Goal: Transaction & Acquisition: Purchase product/service

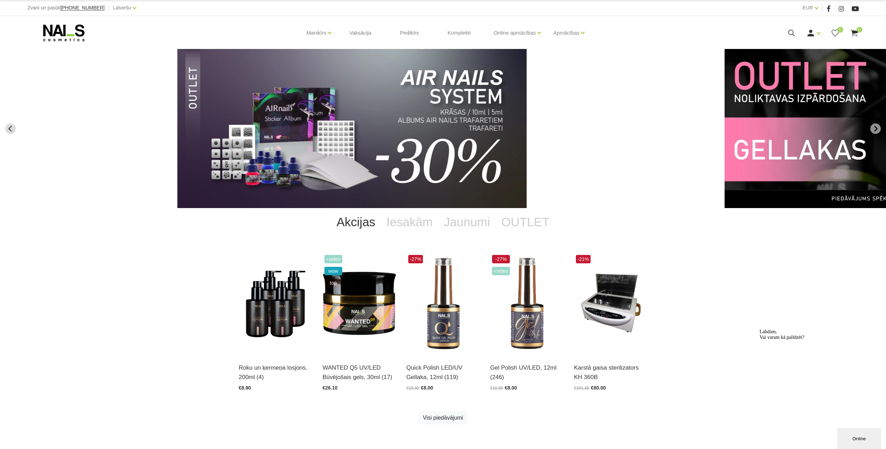
click at [419, 436] on div "Roku un ķermeņa losjons, 200ml (4) Atvērt un izvēlēties €8.90 +Video wow top WA…" at bounding box center [443, 347] width 419 height 189
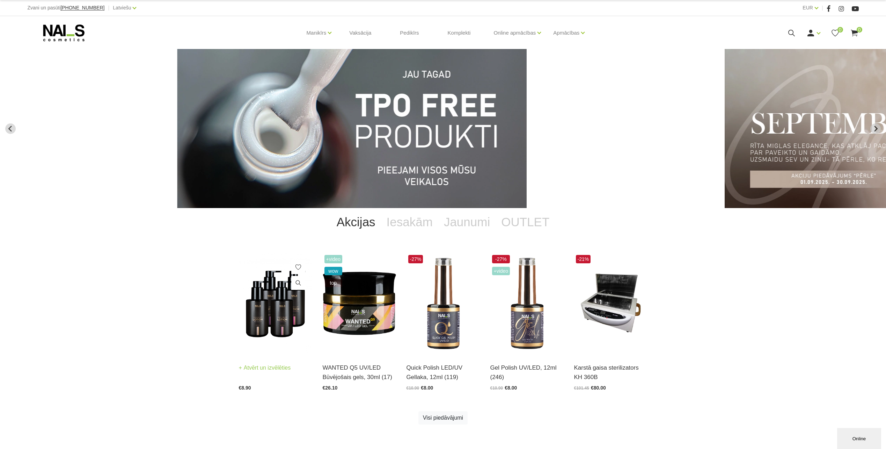
click at [291, 302] on img at bounding box center [275, 303] width 73 height 101
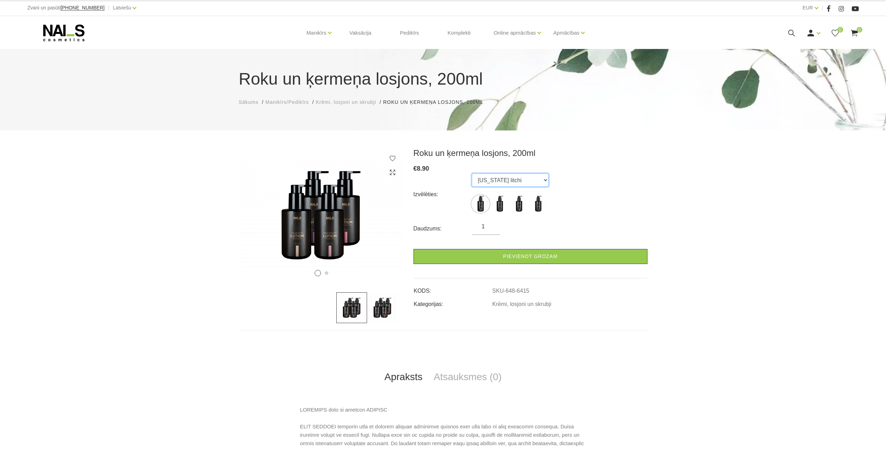
click at [533, 177] on select "Florida litchi Amalfi gardens Bali coconut Monaco mist" at bounding box center [510, 179] width 77 height 13
click at [472, 173] on select "Florida litchi Amalfi gardens Bali coconut Monaco mist" at bounding box center [510, 179] width 77 height 13
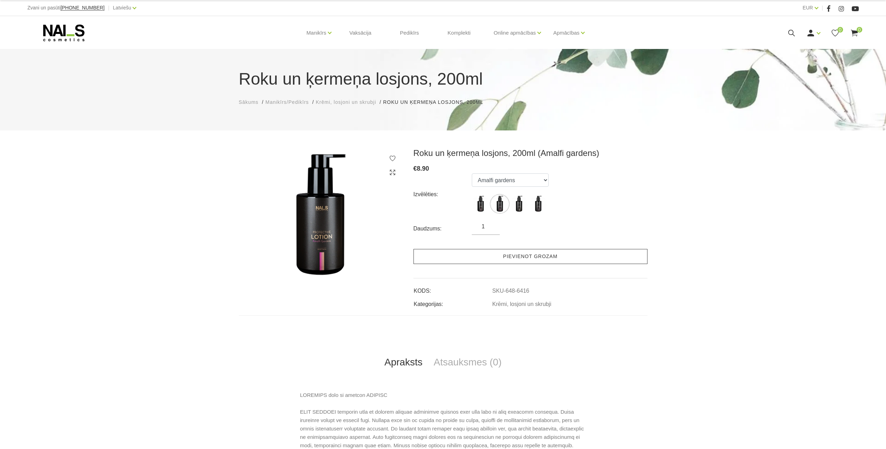
click at [536, 259] on link "Pievienot grozam" at bounding box center [531, 256] width 234 height 15
click at [855, 29] on icon at bounding box center [854, 33] width 9 height 9
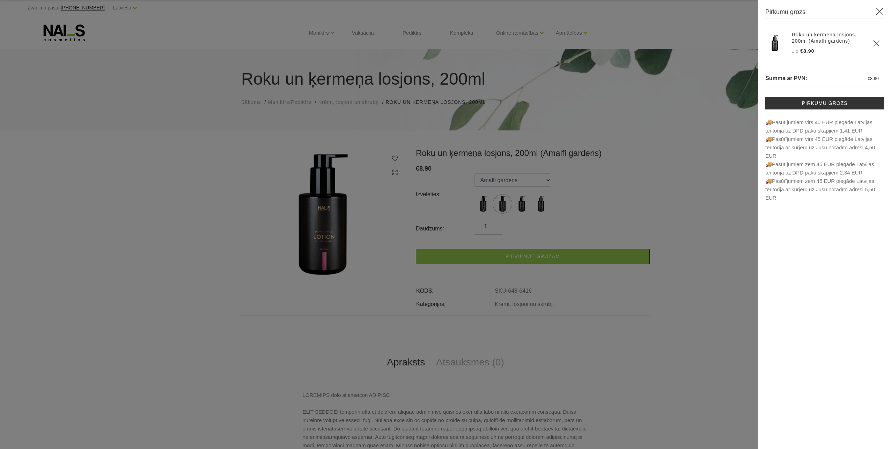
click at [875, 24] on div "Pirkumu grozs Roku un ķermeņa losjons, 200ml (Amalfi gardens) 1 x €8.90 Summa a…" at bounding box center [825, 104] width 119 height 195
click at [880, 7] on icon at bounding box center [880, 11] width 9 height 9
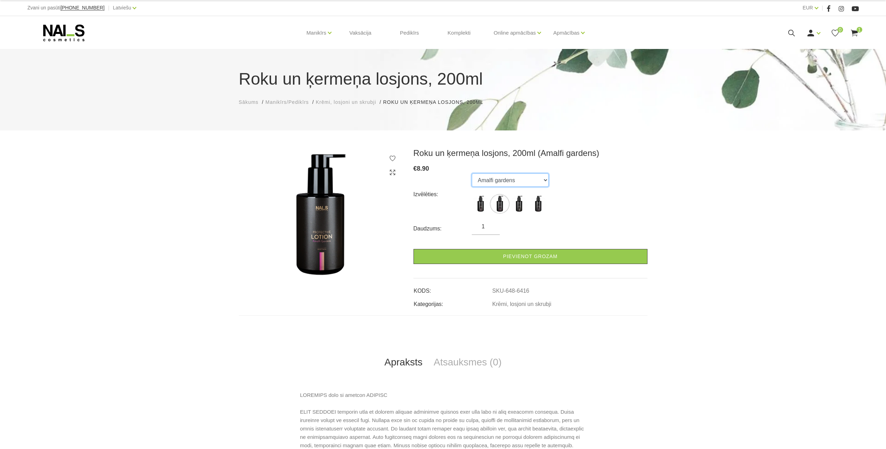
click at [523, 183] on select "Florida litchi Amalfi gardens Bali coconut Monaco mist" at bounding box center [510, 179] width 77 height 13
select select "6417"
click at [472, 173] on select "Florida litchi Amalfi gardens Bali coconut Monaco mist" at bounding box center [510, 179] width 77 height 13
click at [535, 254] on link "Pievienot grozam" at bounding box center [531, 256] width 234 height 15
click at [860, 30] on span "2" at bounding box center [860, 30] width 6 height 6
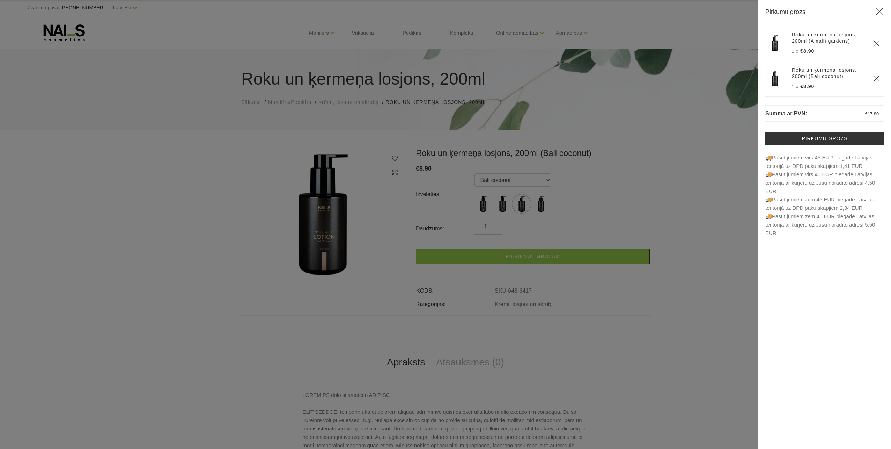
click at [879, 10] on icon at bounding box center [880, 11] width 9 height 9
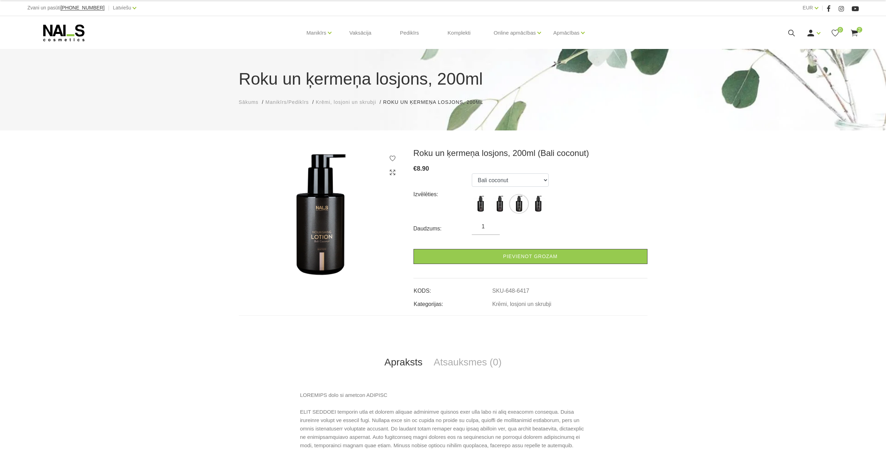
click at [59, 29] on use at bounding box center [63, 32] width 41 height 17
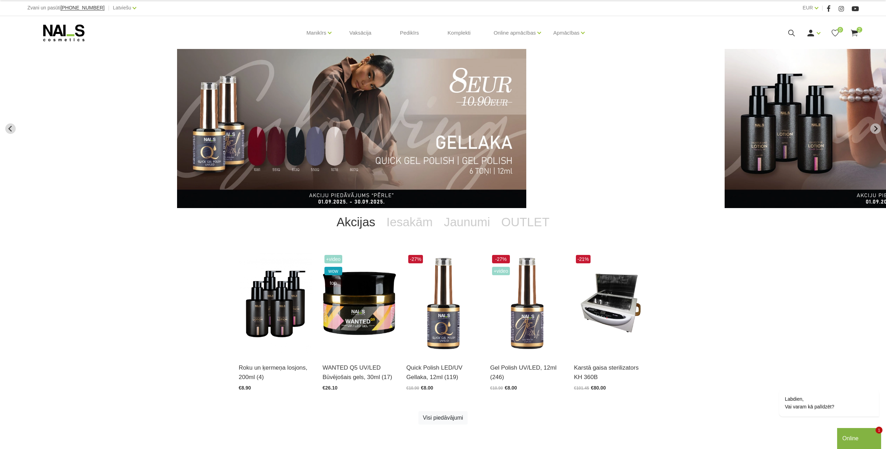
click at [276, 438] on div "Roku un ķermeņa losjons, 200ml (4) Atvērt un izvēlēties €8.90 +Video wow top WA…" at bounding box center [443, 347] width 419 height 189
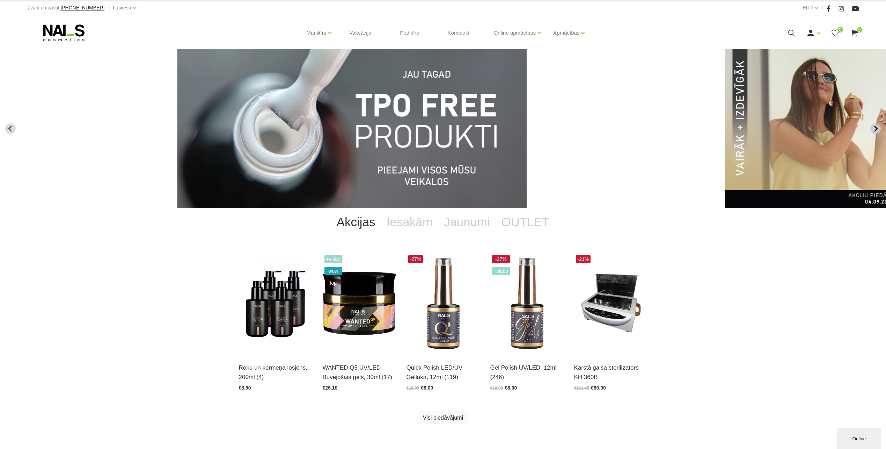
click at [876, 127] on icon "Next slide" at bounding box center [875, 128] width 3 height 6
